Goal: Task Accomplishment & Management: Complete application form

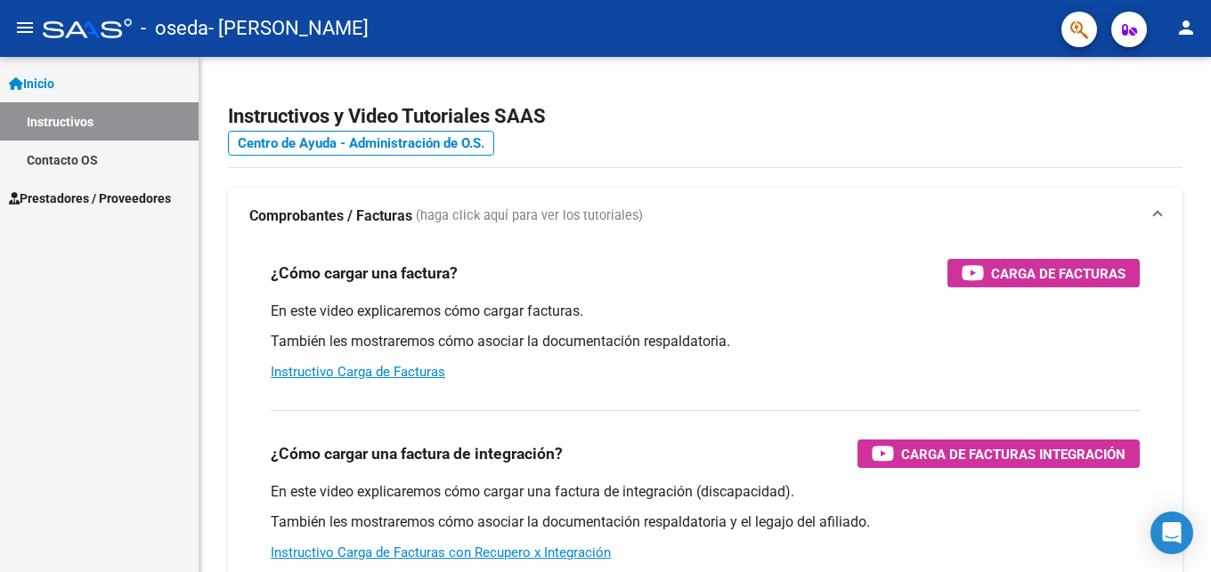
click at [99, 201] on span "Prestadores / Proveedores" at bounding box center [90, 199] width 162 height 20
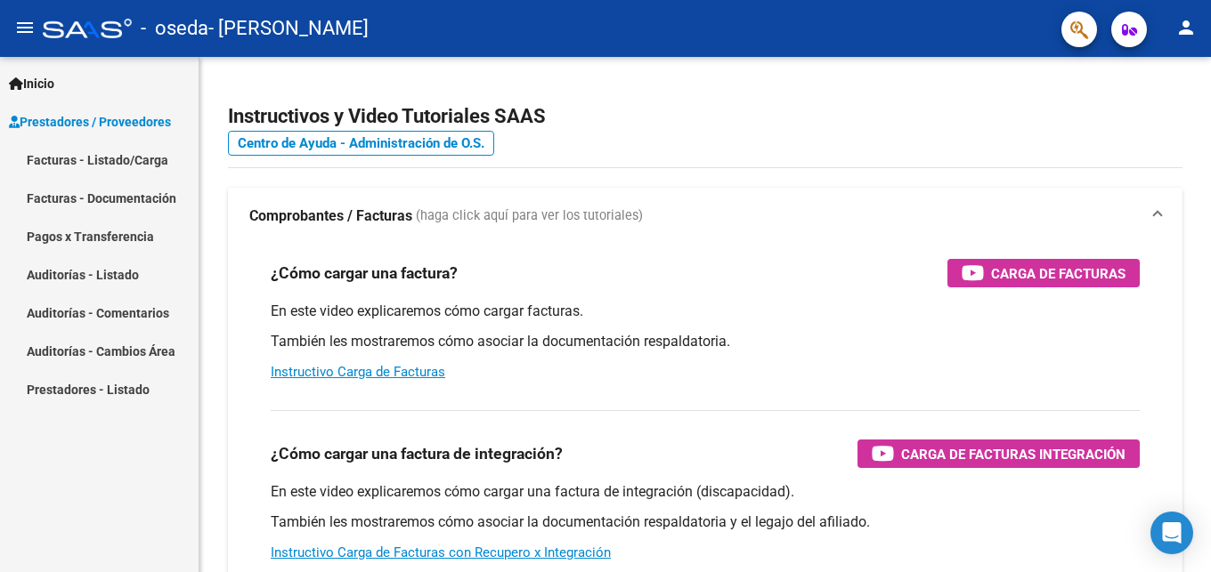
click at [101, 155] on link "Facturas - Listado/Carga" at bounding box center [99, 160] width 198 height 38
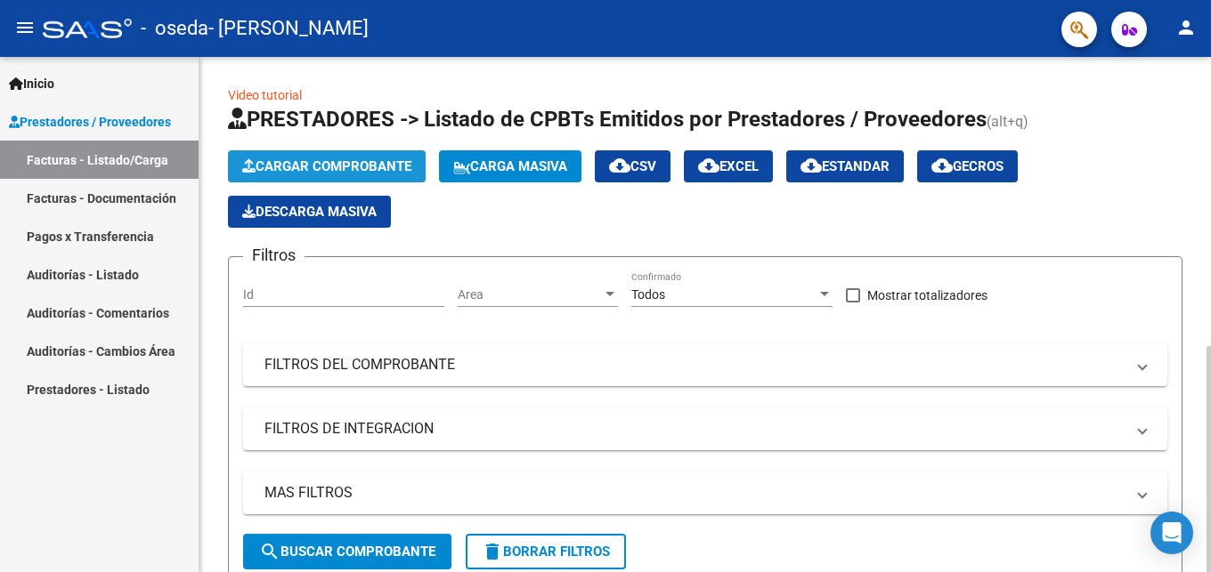
click at [324, 159] on span "Cargar Comprobante" at bounding box center [326, 166] width 169 height 16
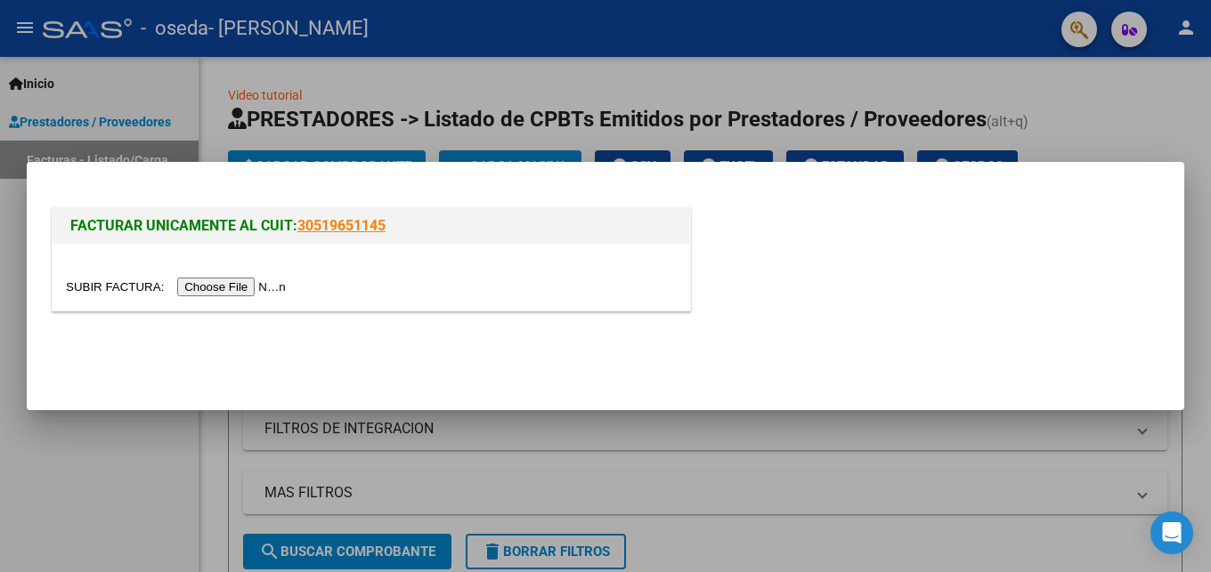
click at [90, 289] on input "file" at bounding box center [178, 287] width 225 height 19
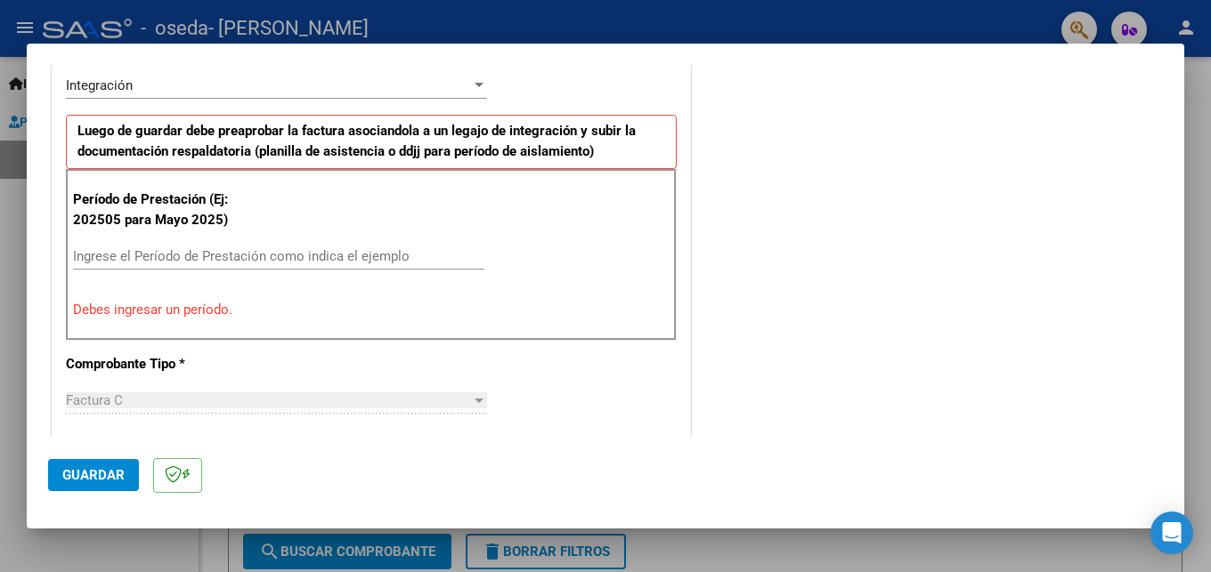
scroll to position [481, 0]
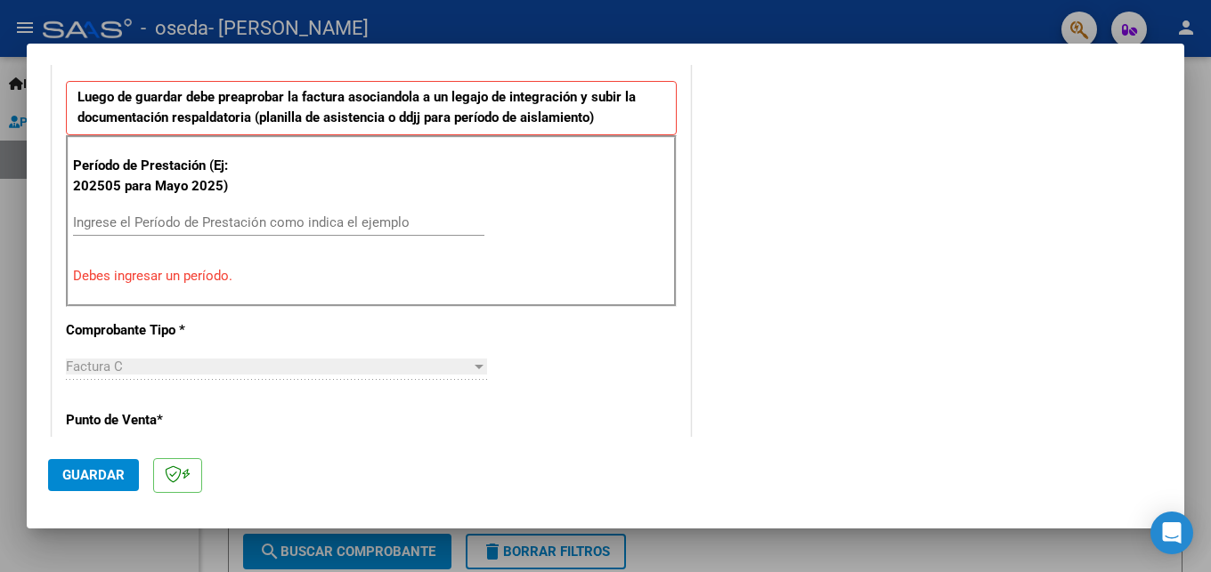
click at [249, 222] on input "Ingrese el Período de Prestación como indica el ejemplo" at bounding box center [278, 223] width 411 height 16
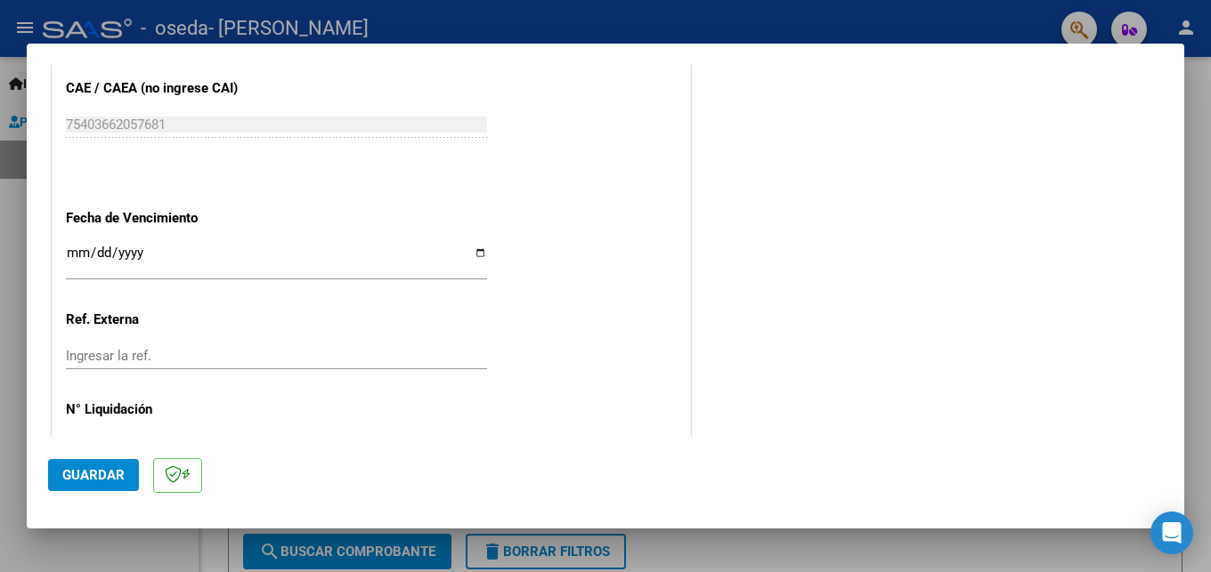
scroll to position [1154, 0]
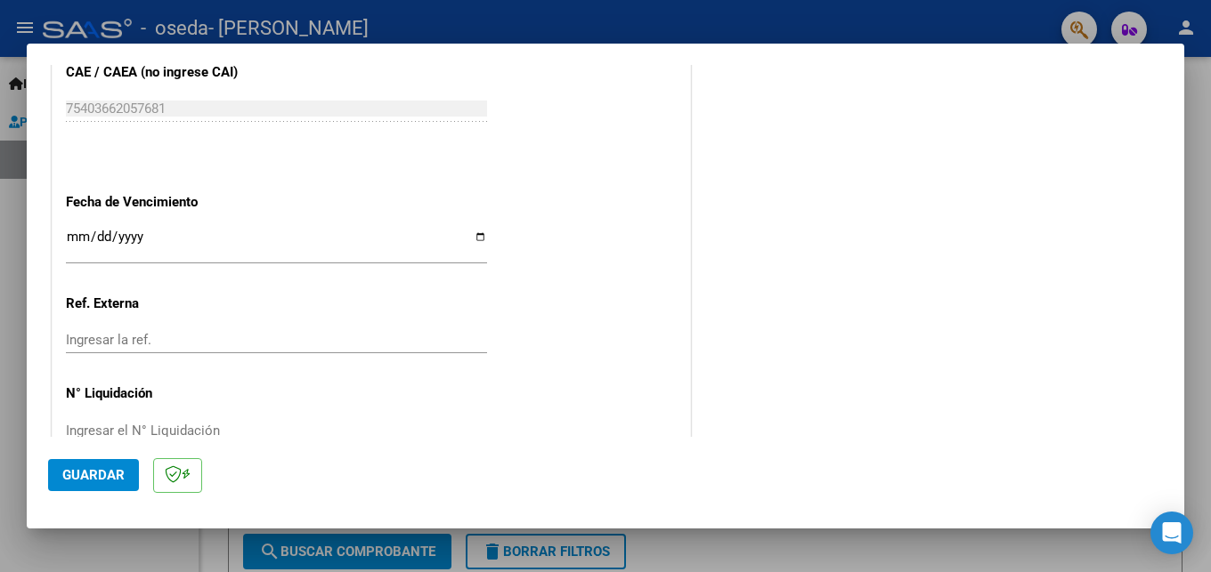
type input "202509"
click at [467, 230] on input "Ingresar la fecha" at bounding box center [276, 244] width 421 height 28
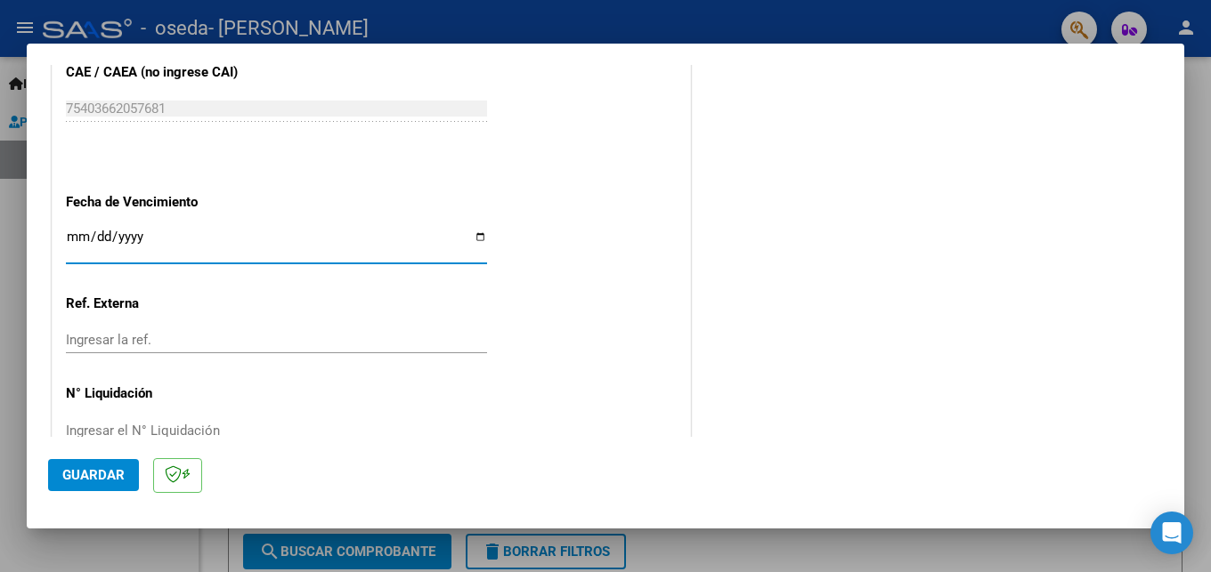
type input "[DATE]"
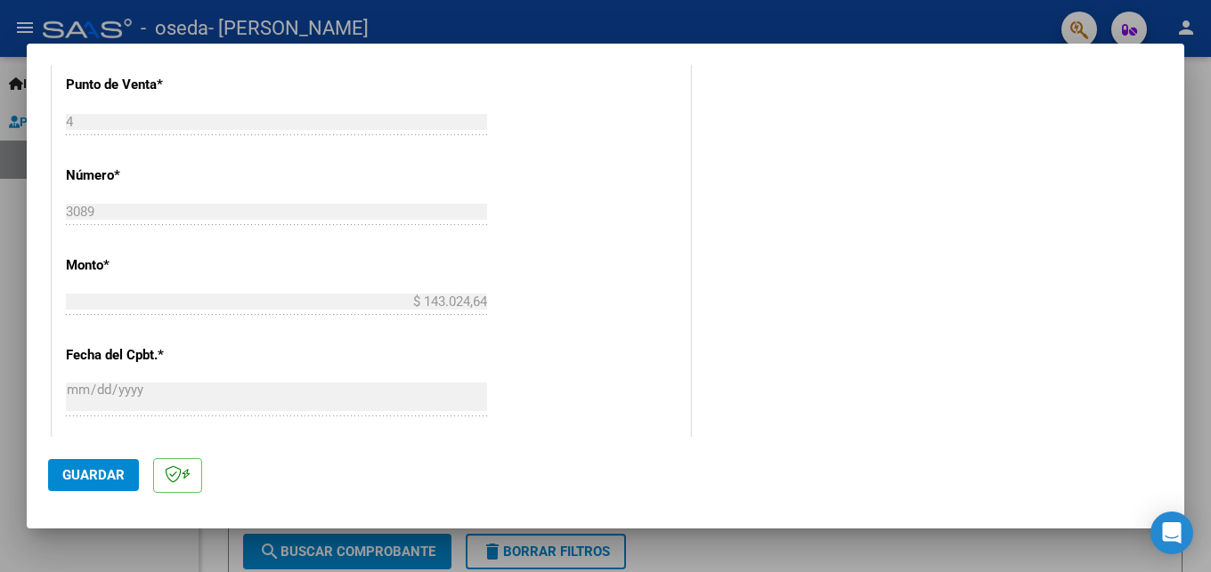
scroll to position [1173, 0]
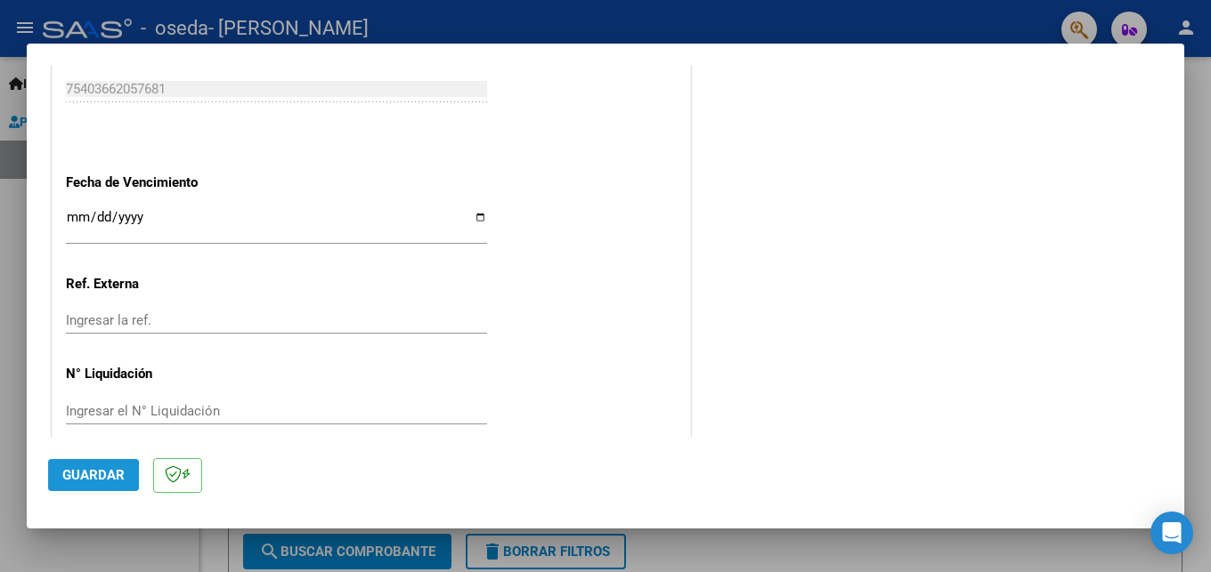
click at [86, 484] on button "Guardar" at bounding box center [93, 475] width 91 height 32
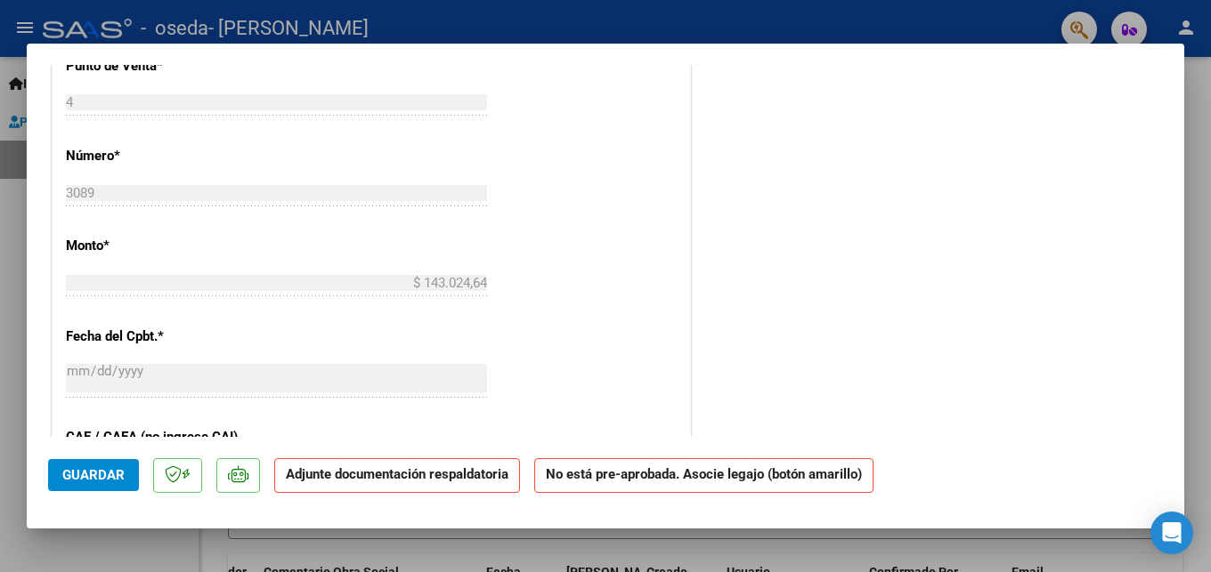
scroll to position [0, 0]
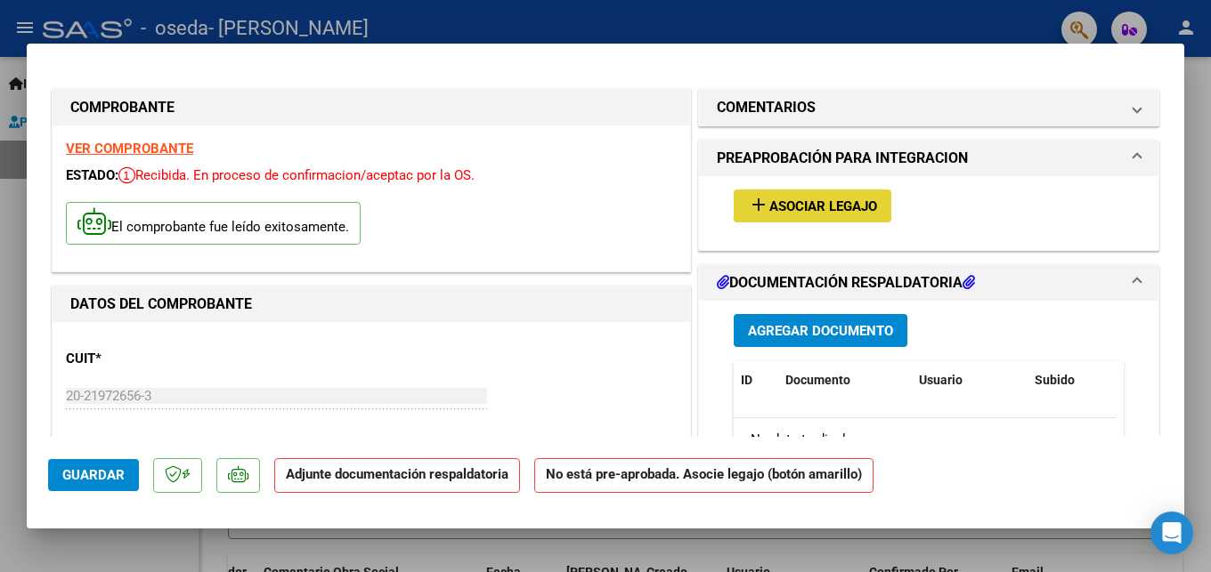
click at [798, 210] on span "Asociar Legajo" at bounding box center [823, 206] width 108 height 16
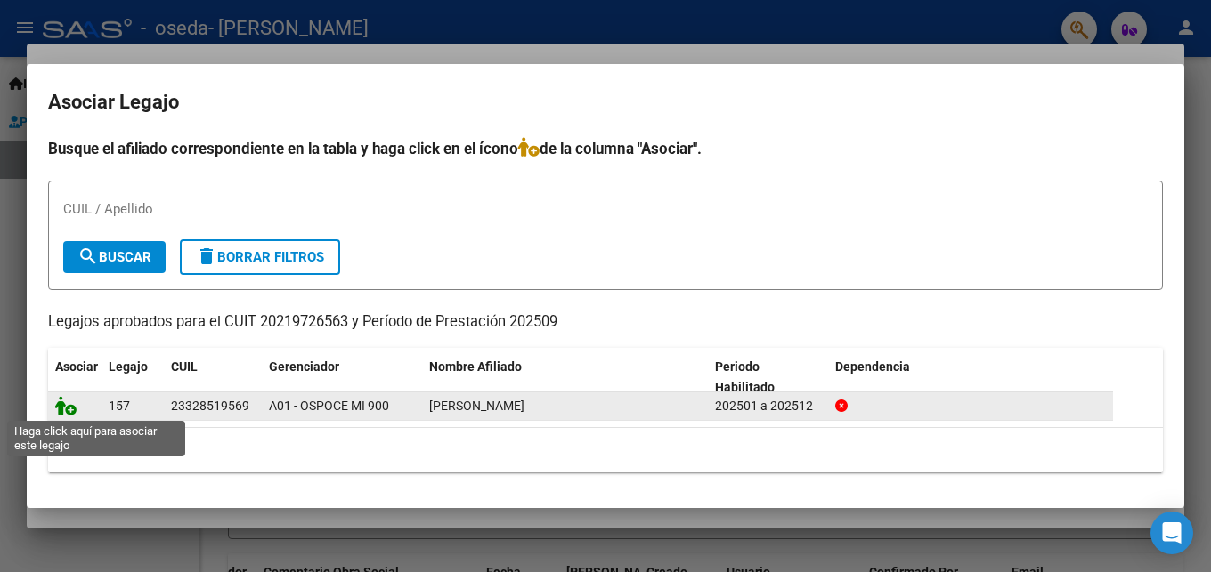
click at [61, 409] on icon at bounding box center [65, 406] width 21 height 20
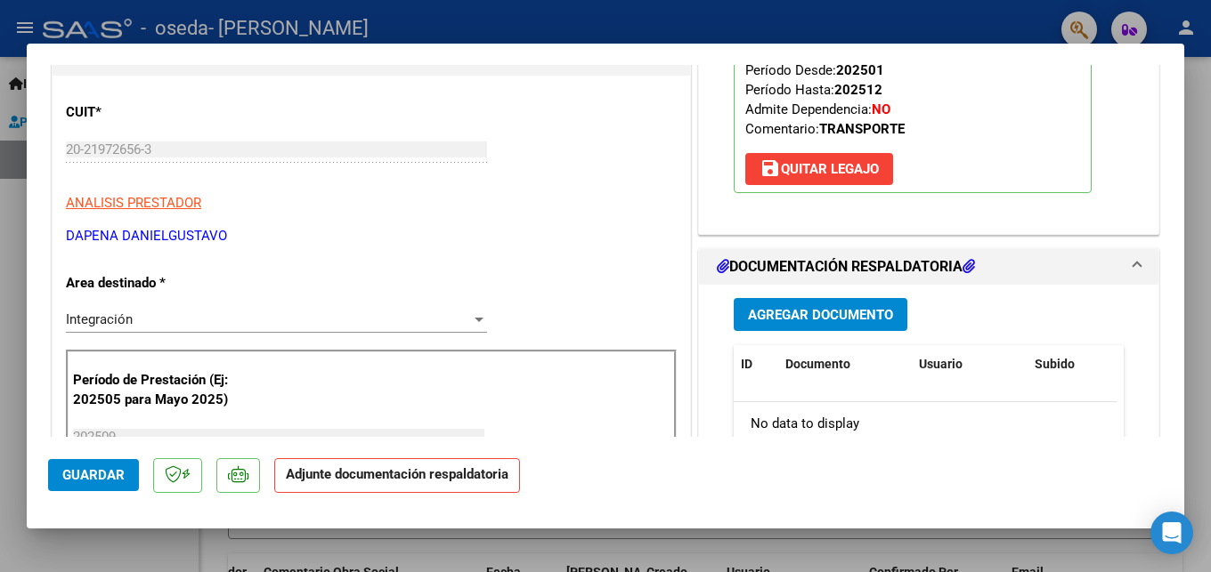
scroll to position [288, 0]
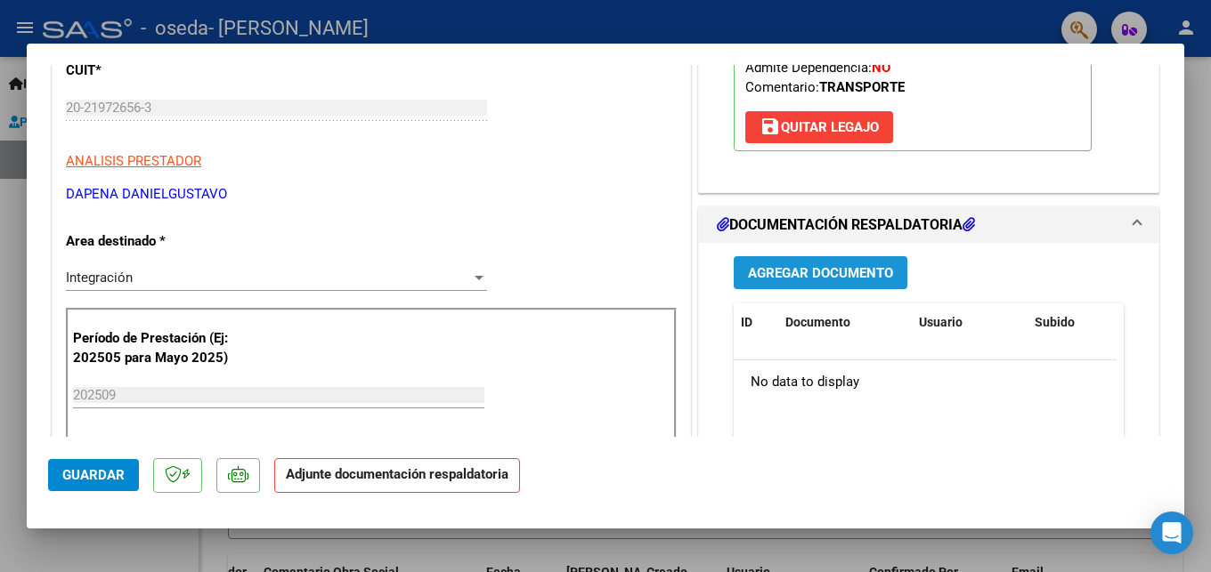
click at [819, 271] on span "Agregar Documento" at bounding box center [820, 273] width 145 height 16
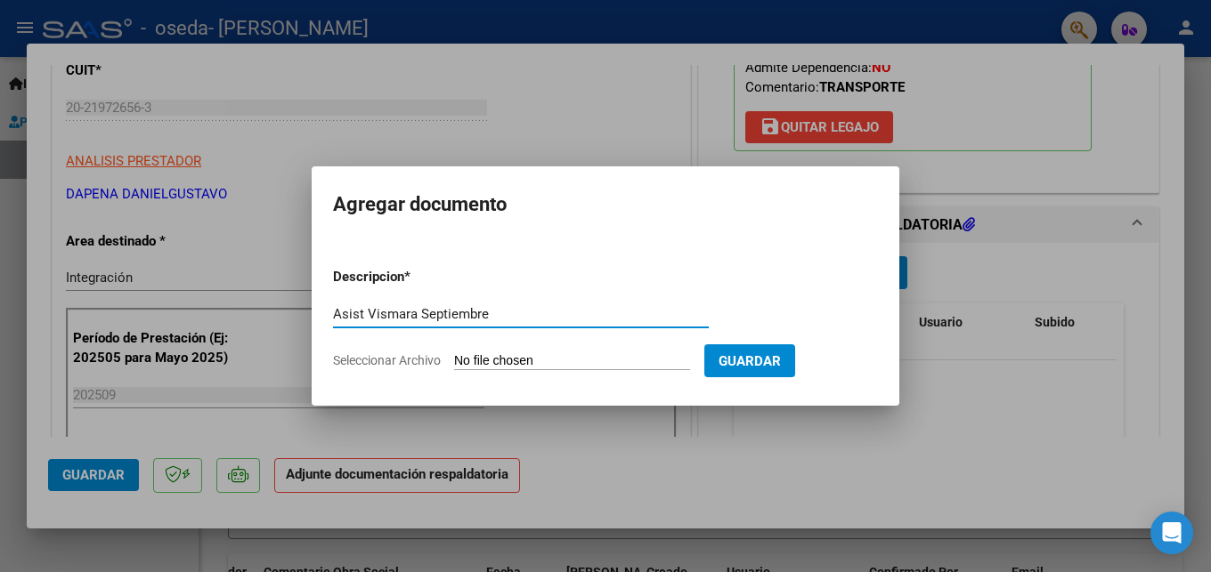
type input "Asist Vismara Septiembre"
click at [495, 360] on input "Seleccionar Archivo" at bounding box center [572, 361] width 236 height 17
type input "C:\fakepath\Asist Vismara Septiembre.pdf"
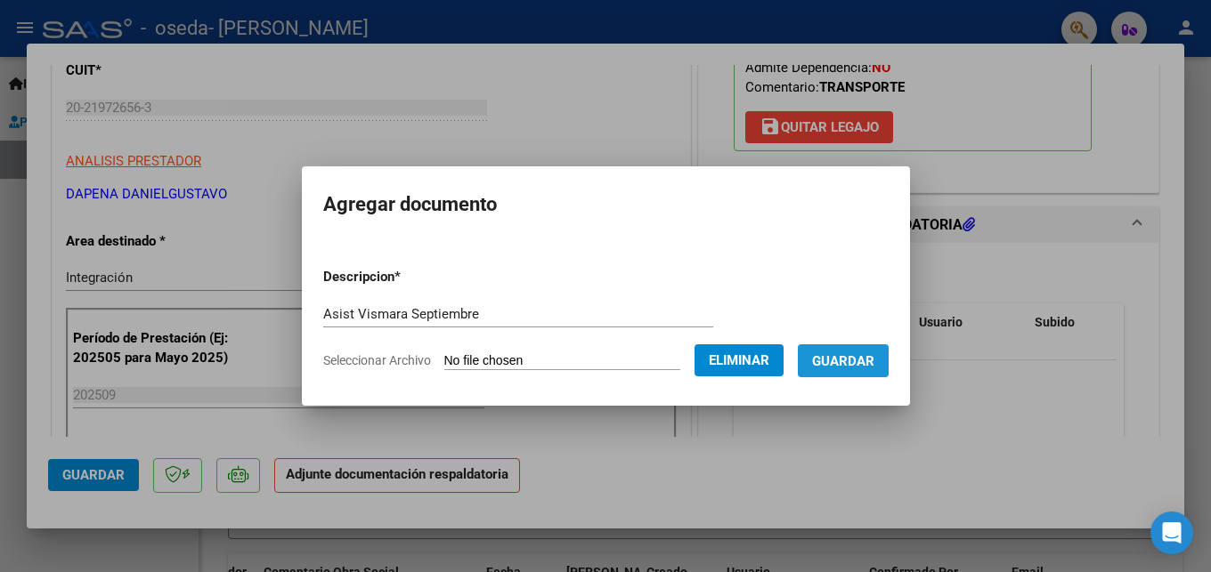
click at [848, 365] on span "Guardar" at bounding box center [843, 361] width 62 height 16
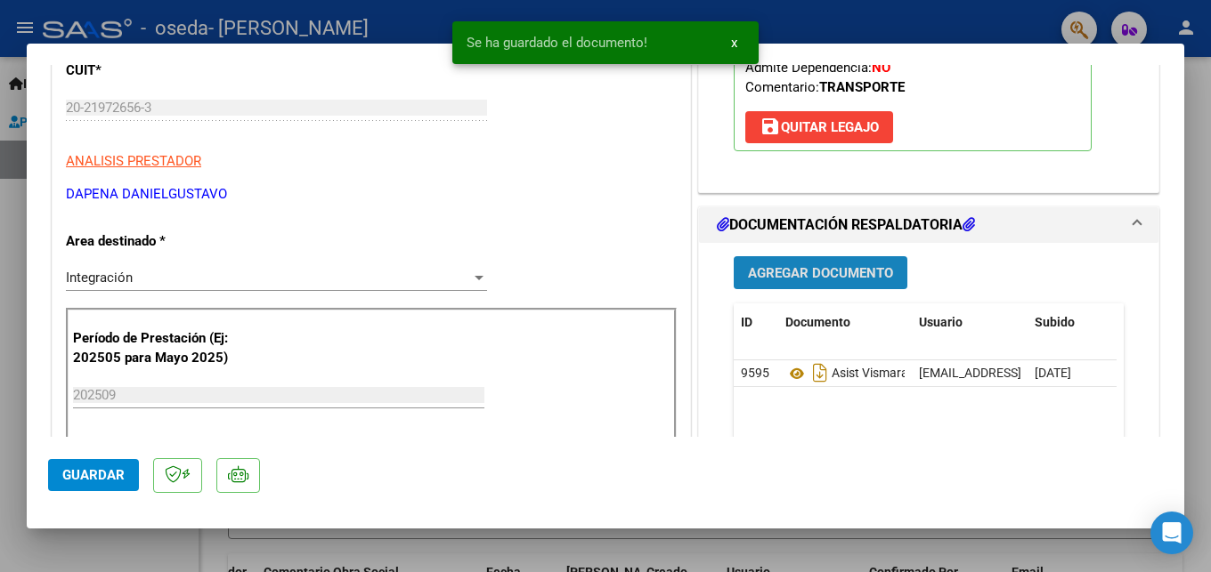
click at [820, 272] on span "Agregar Documento" at bounding box center [820, 273] width 145 height 16
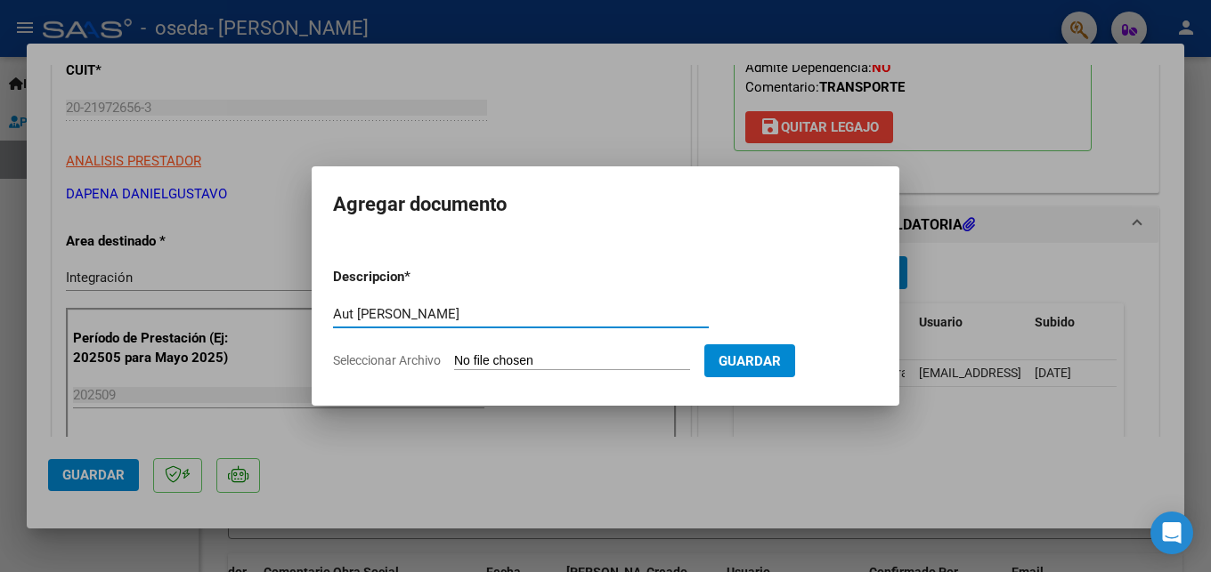
type input "Aut [PERSON_NAME]"
click at [494, 360] on input "Seleccionar Archivo" at bounding box center [572, 361] width 236 height 17
type input "C:\fakepath\Aut [PERSON_NAME].pdf"
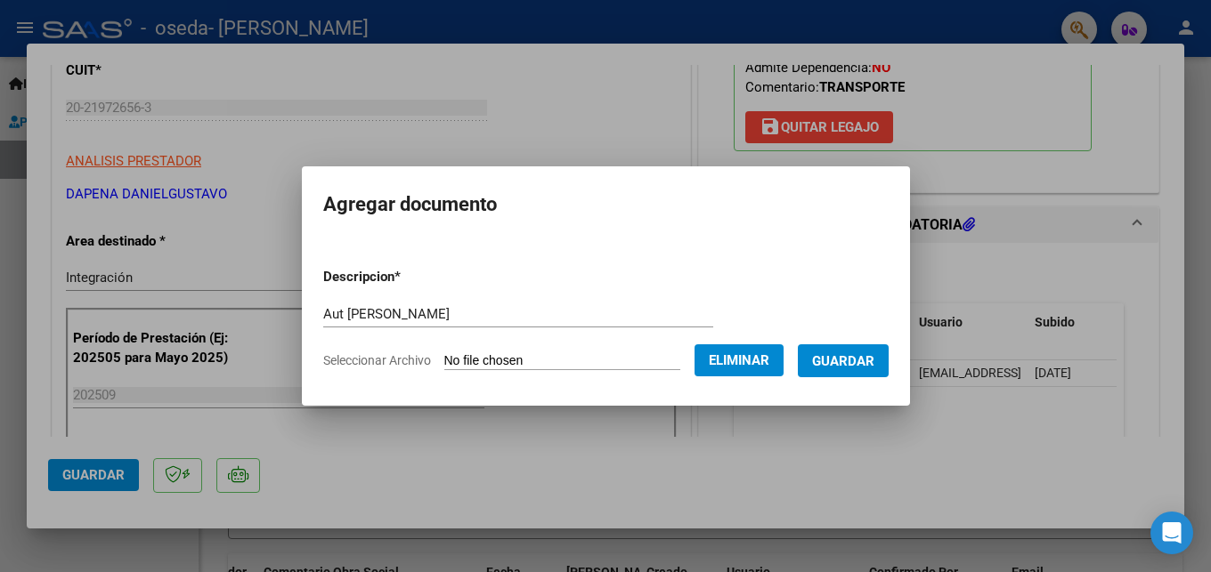
click at [845, 371] on button "Guardar" at bounding box center [843, 360] width 91 height 33
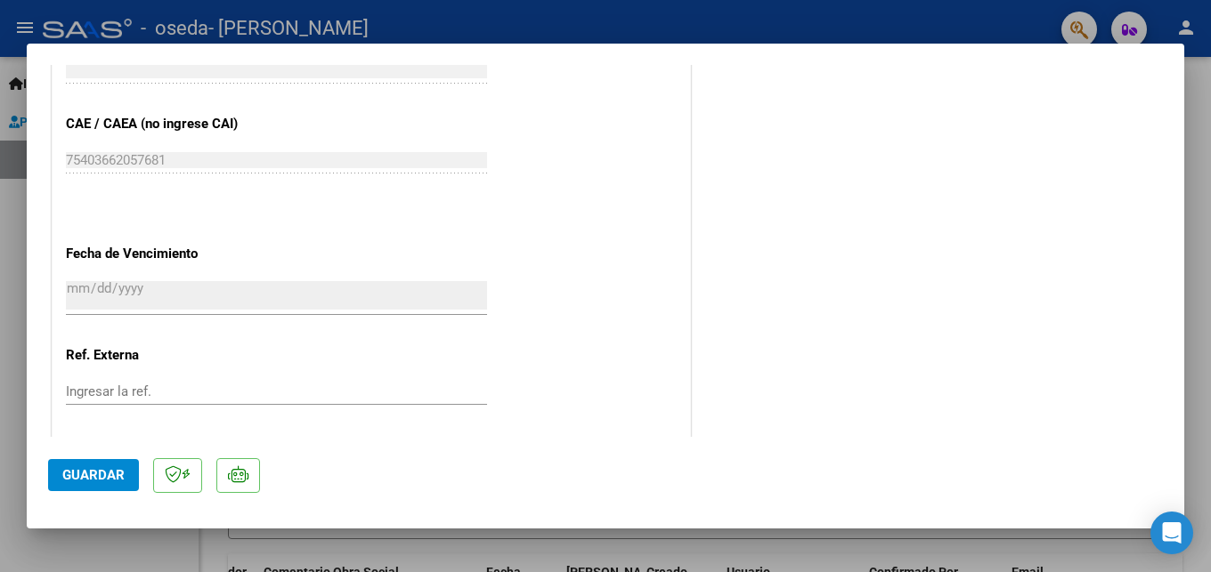
scroll to position [1200, 0]
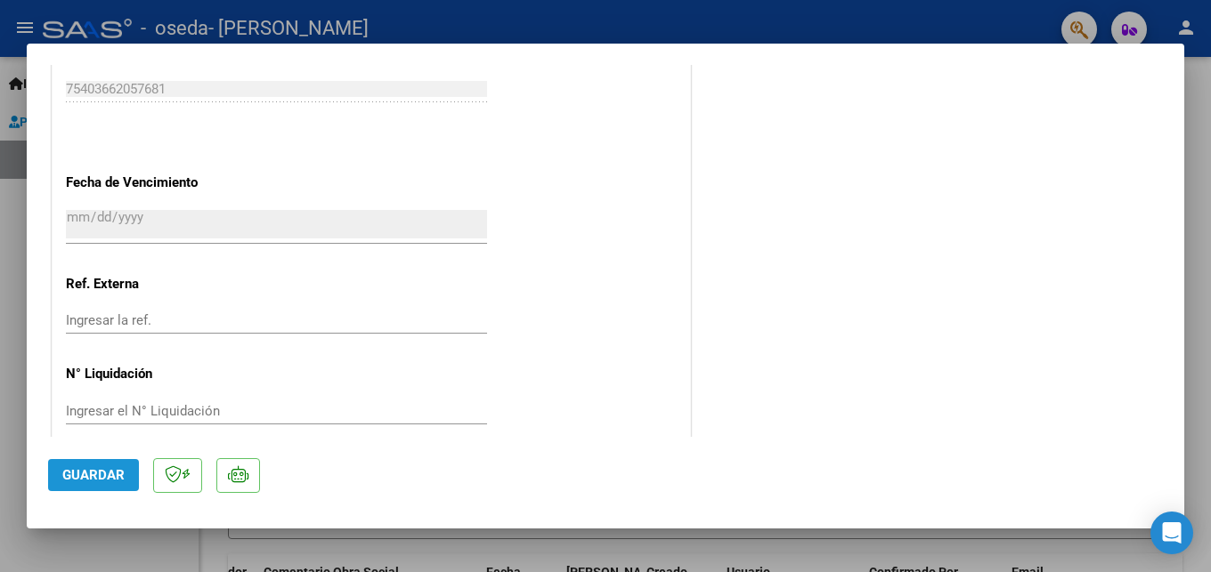
click at [100, 481] on span "Guardar" at bounding box center [93, 475] width 62 height 16
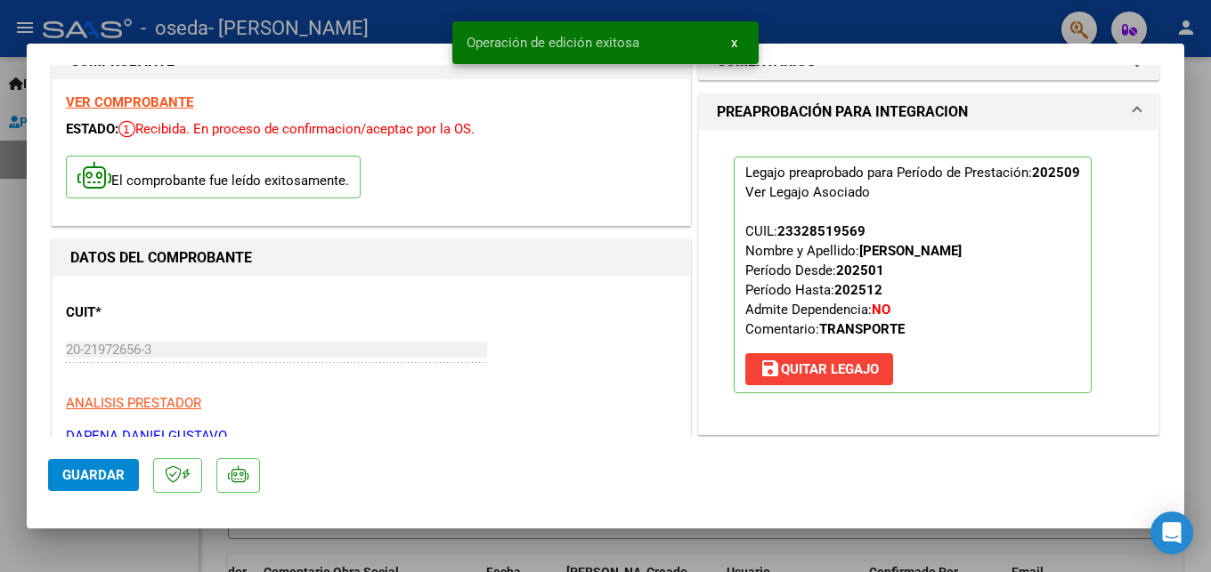
scroll to position [0, 0]
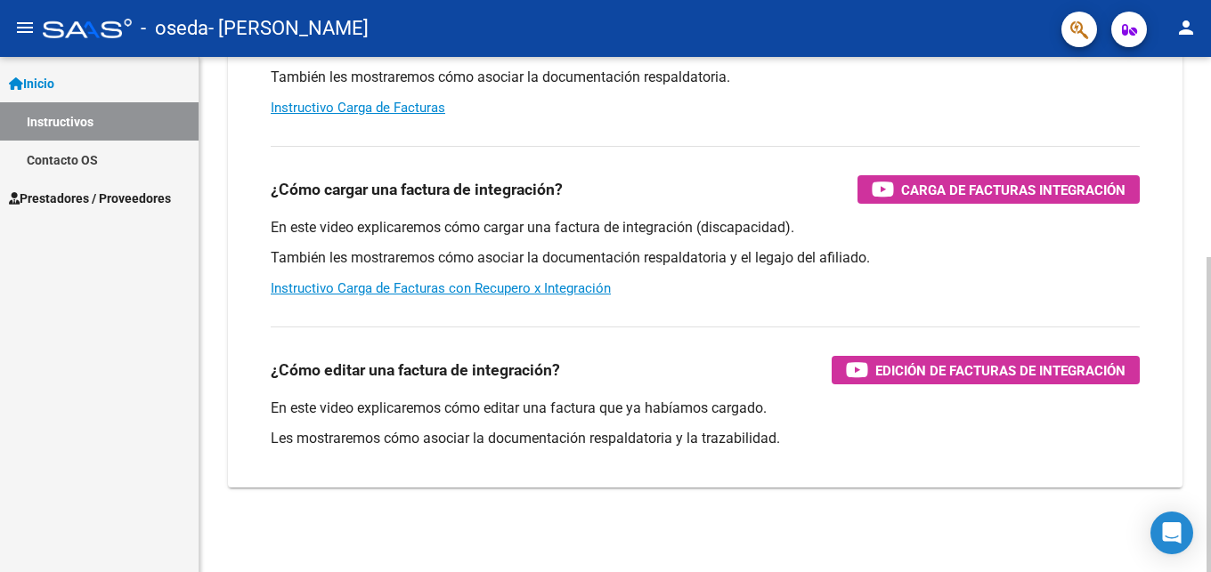
scroll to position [272, 0]
click at [71, 197] on span "Prestadores / Proveedores" at bounding box center [90, 199] width 162 height 20
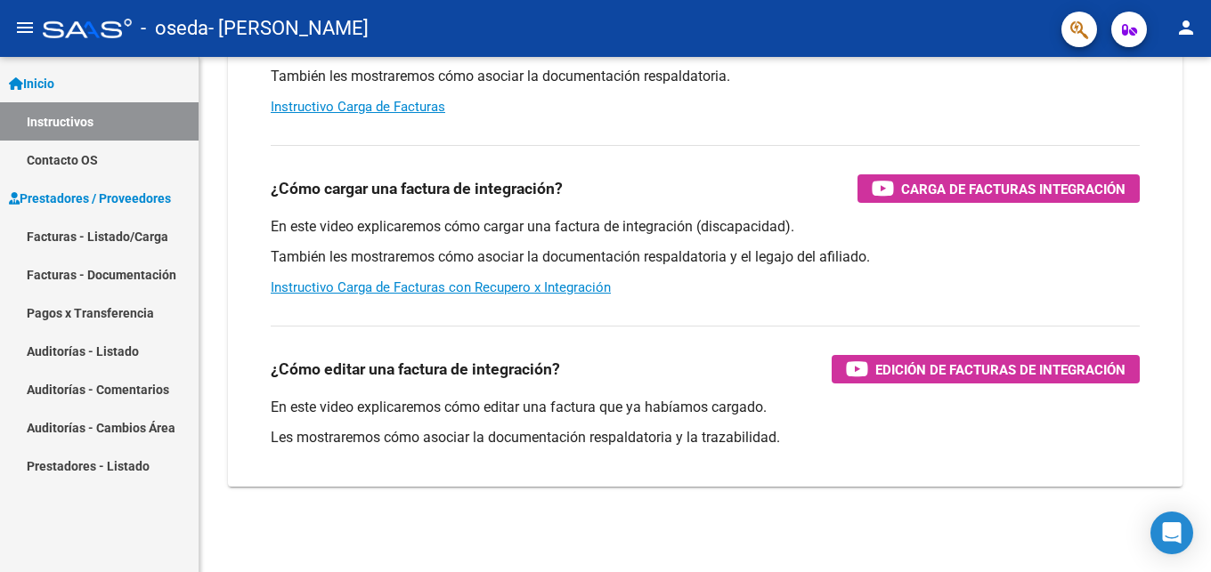
click at [74, 239] on link "Facturas - Listado/Carga" at bounding box center [99, 236] width 198 height 38
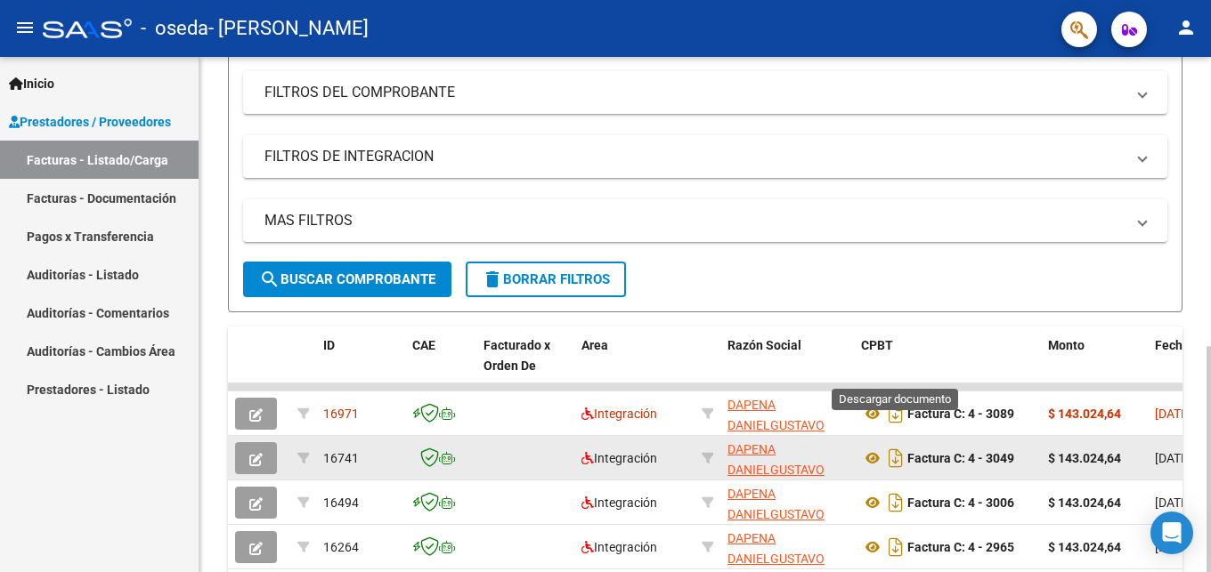
scroll to position [363, 0]
